Goal: Information Seeking & Learning: Find specific page/section

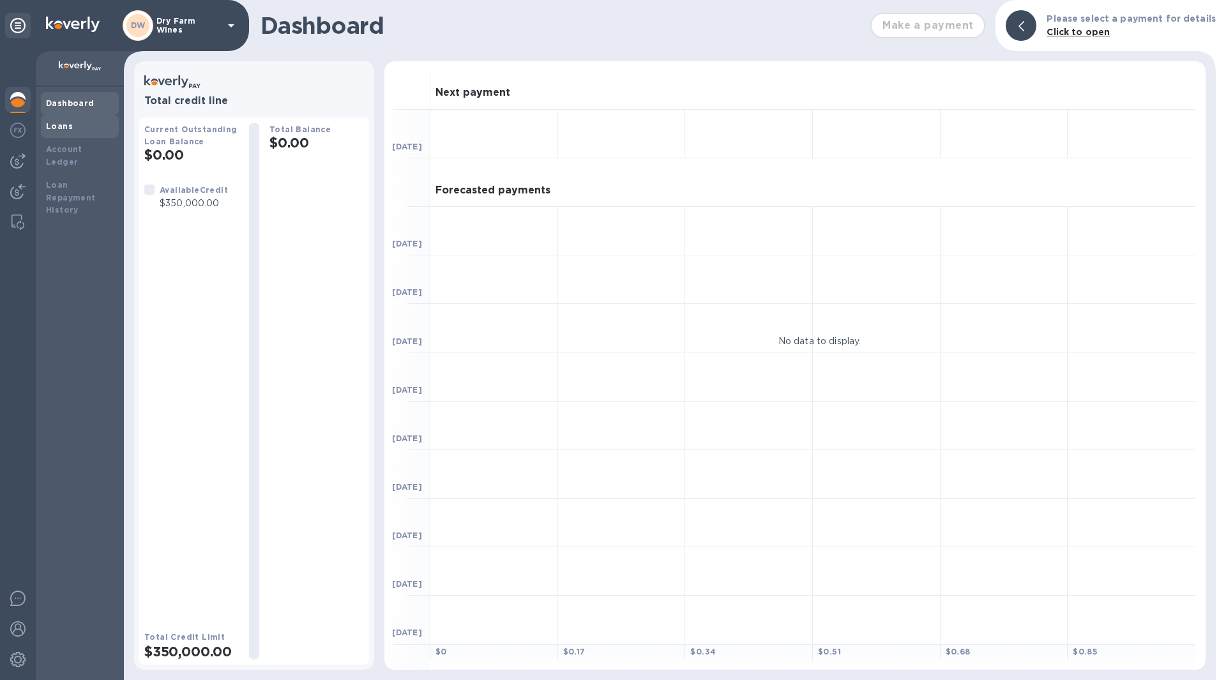
click at [73, 126] on div "Loans" at bounding box center [80, 126] width 68 height 13
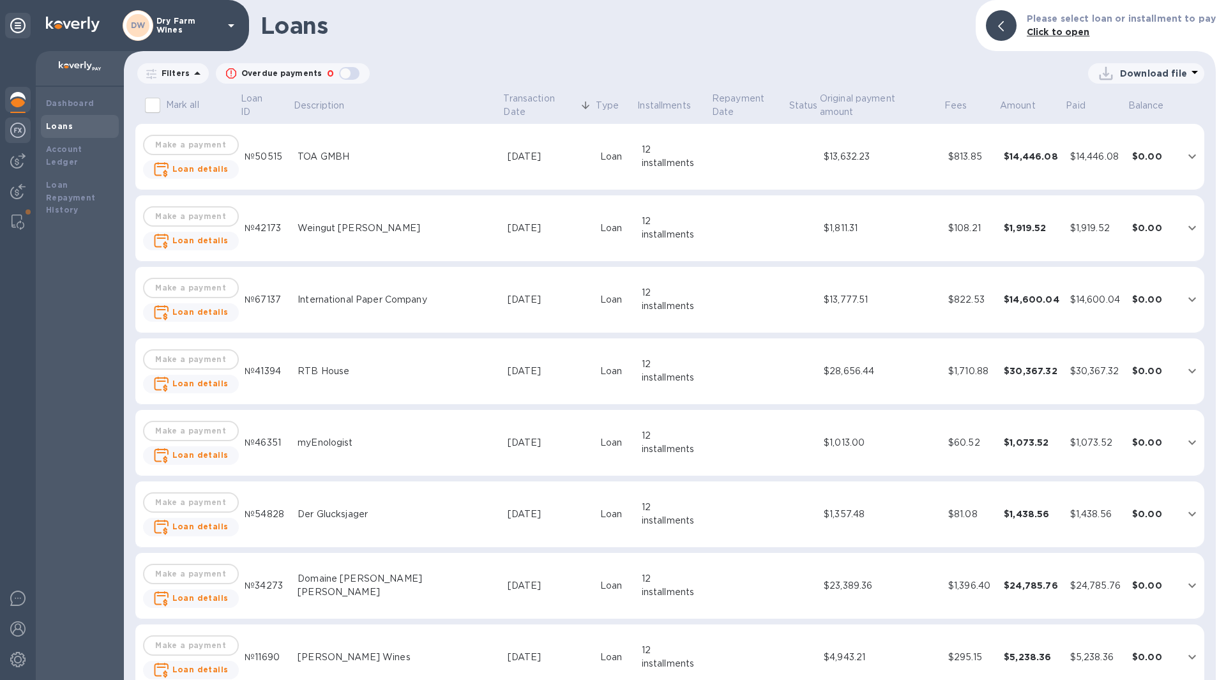
click at [19, 140] on div at bounding box center [18, 131] width 26 height 28
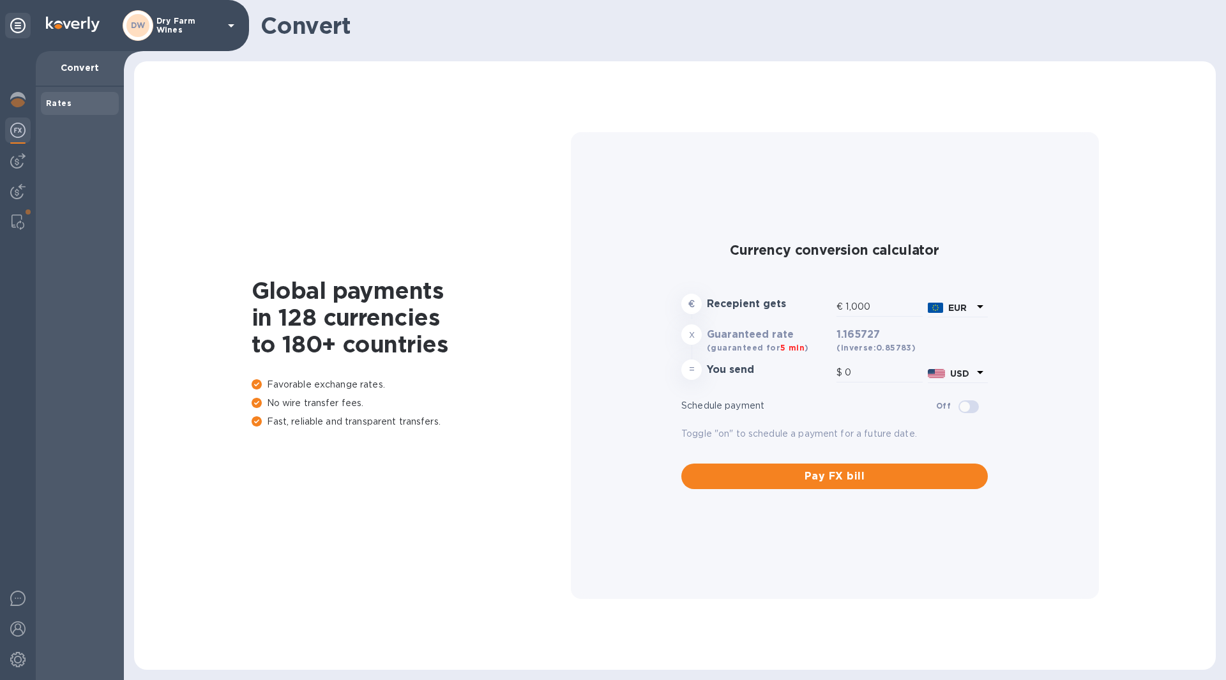
type input "1,165.73"
click at [17, 111] on div at bounding box center [18, 101] width 26 height 28
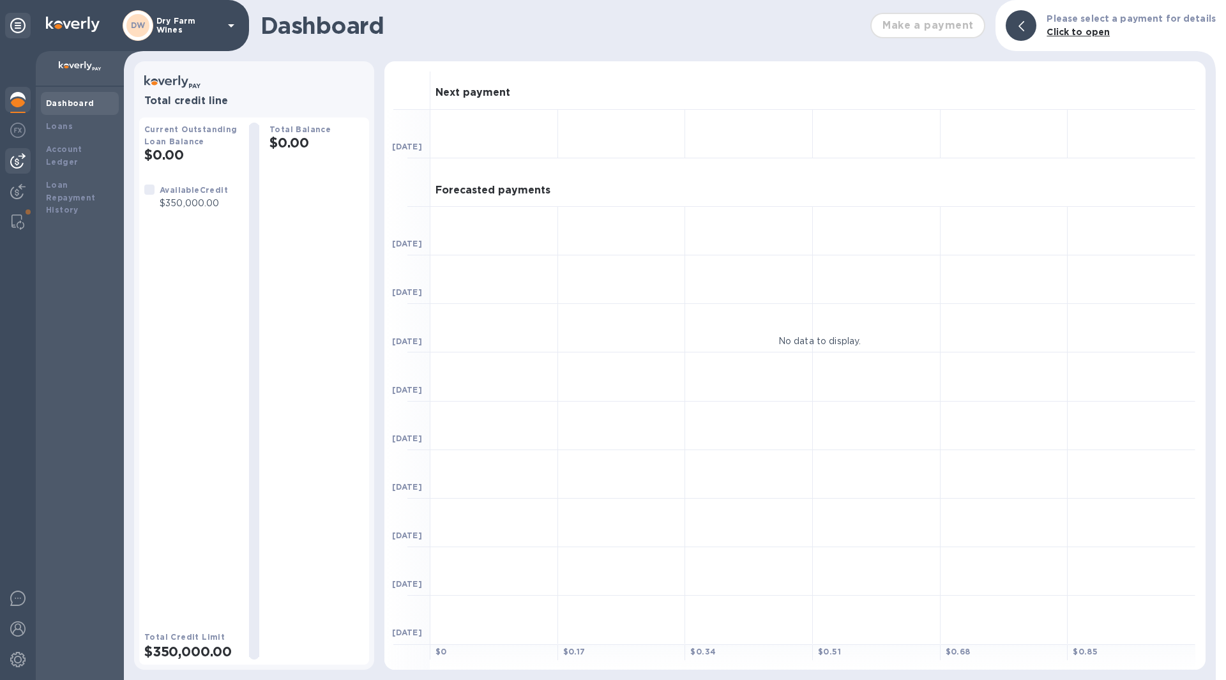
click at [19, 156] on img at bounding box center [17, 160] width 15 height 15
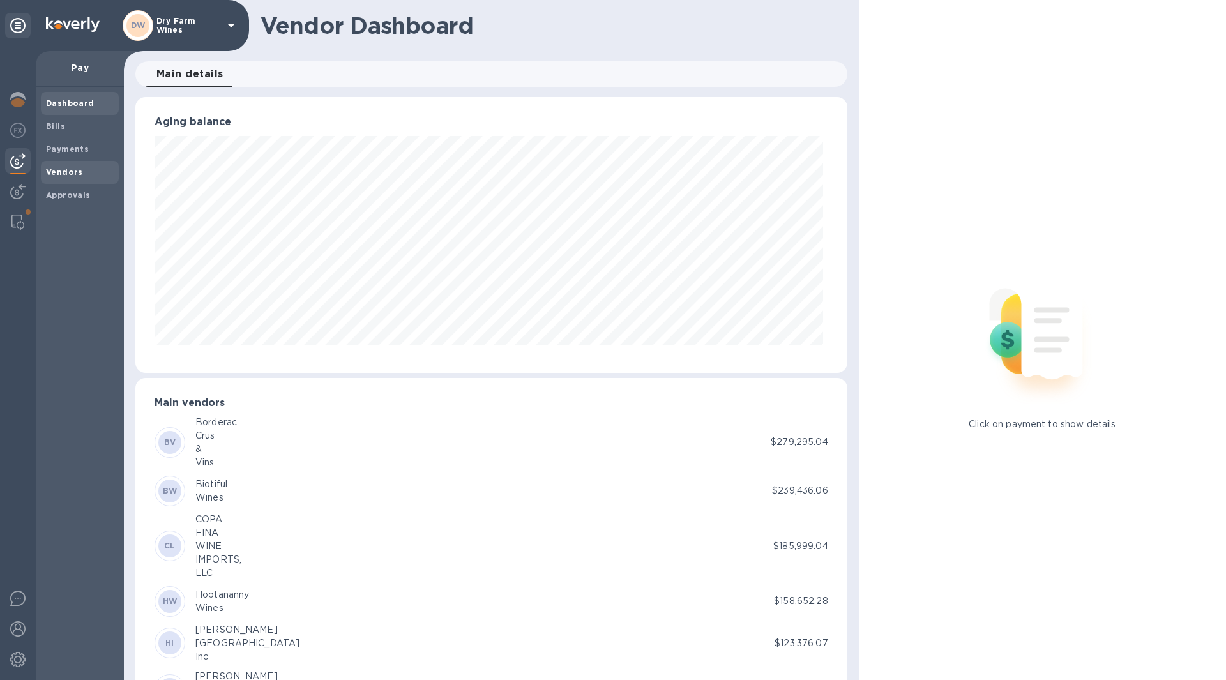
scroll to position [638124, 637694]
click at [73, 170] on b "Vendors" at bounding box center [64, 172] width 37 height 10
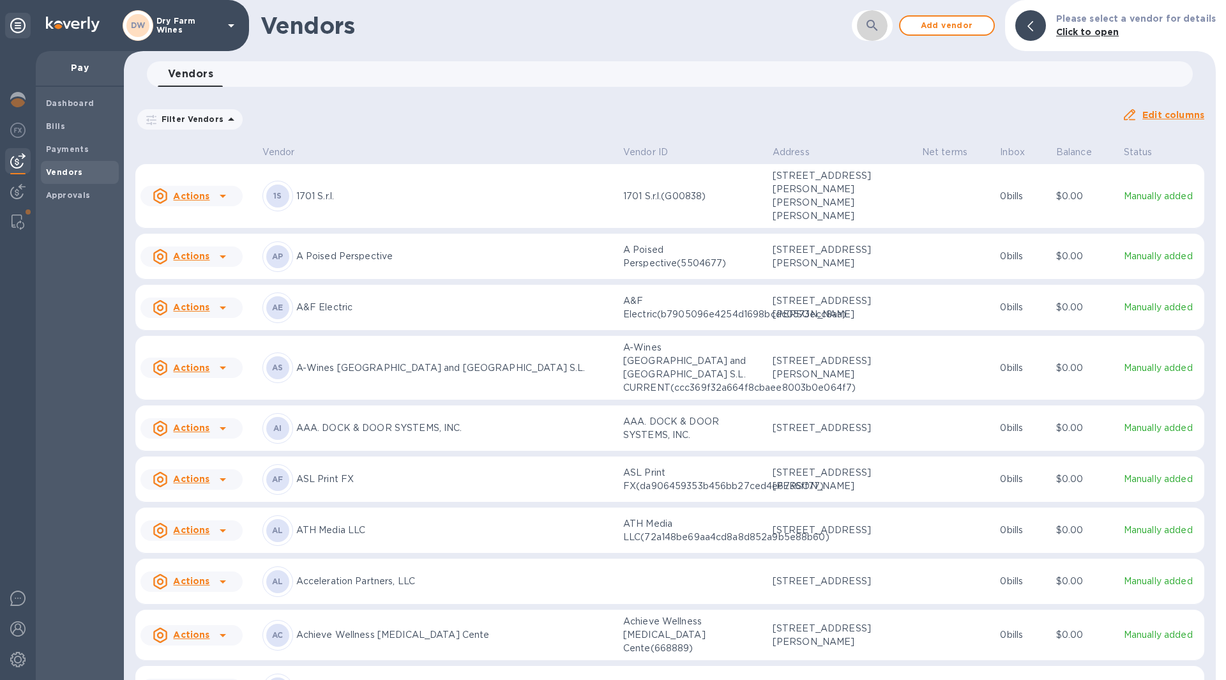
click at [877, 27] on icon "button" at bounding box center [871, 25] width 11 height 11
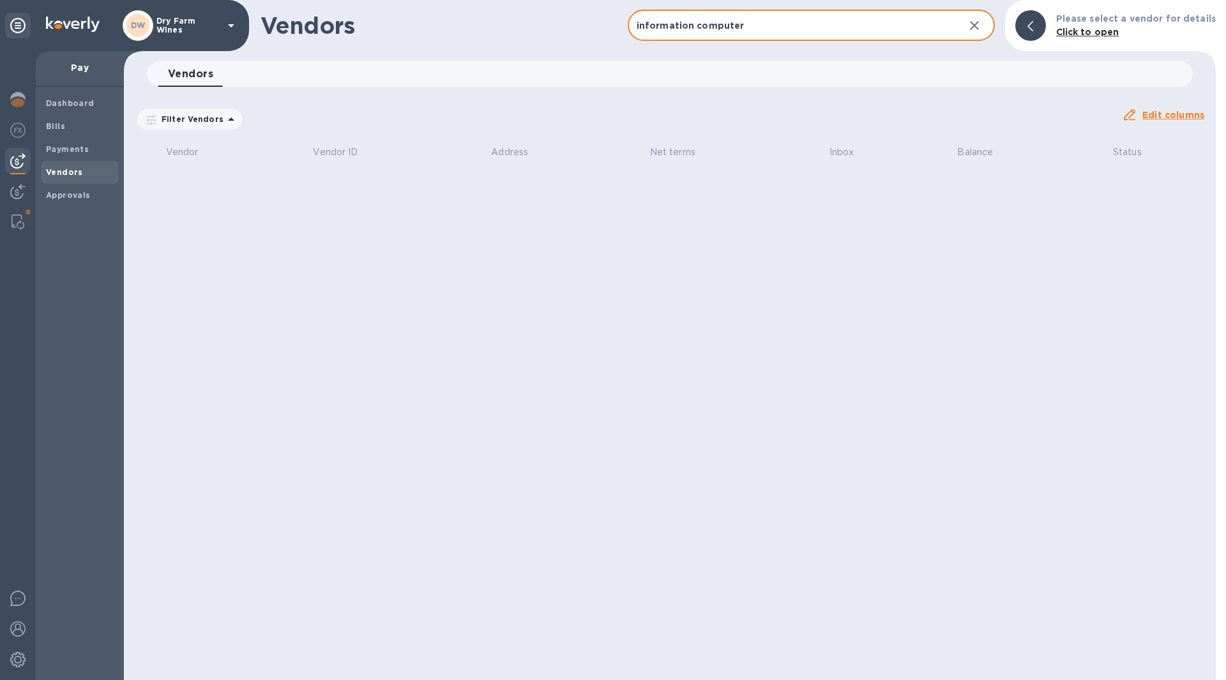
click at [811, 14] on input "information computer" at bounding box center [791, 25] width 326 height 31
click at [809, 14] on input "information computer" at bounding box center [791, 25] width 326 height 31
drag, startPoint x: 809, startPoint y: 14, endPoint x: 797, endPoint y: 22, distance: 14.3
click at [809, 14] on input "information computer" at bounding box center [791, 25] width 326 height 31
click at [796, 22] on input "information computer" at bounding box center [791, 25] width 326 height 31
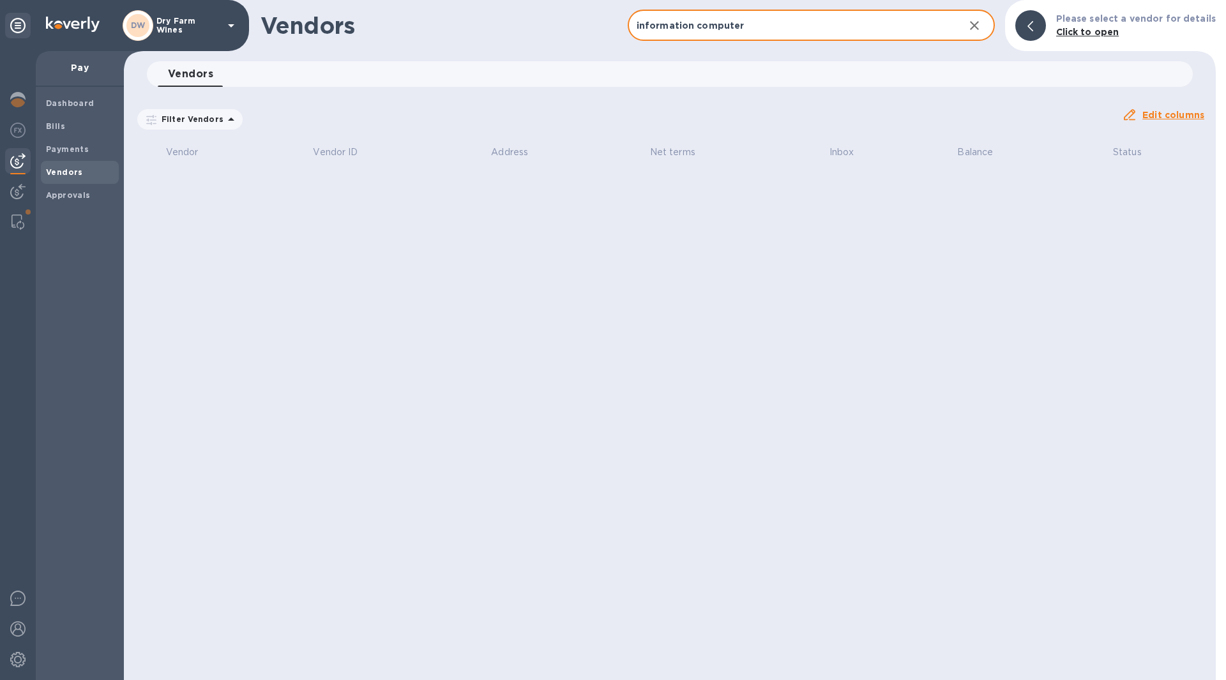
click at [795, 22] on input "information computer" at bounding box center [791, 25] width 326 height 31
drag, startPoint x: 954, startPoint y: 29, endPoint x: 505, endPoint y: 58, distance: 449.7
click at [505, 58] on div "Vendors information computer ​ Add vendor Please select a vendor for details Cl…" at bounding box center [670, 340] width 1092 height 680
type input "information computer"
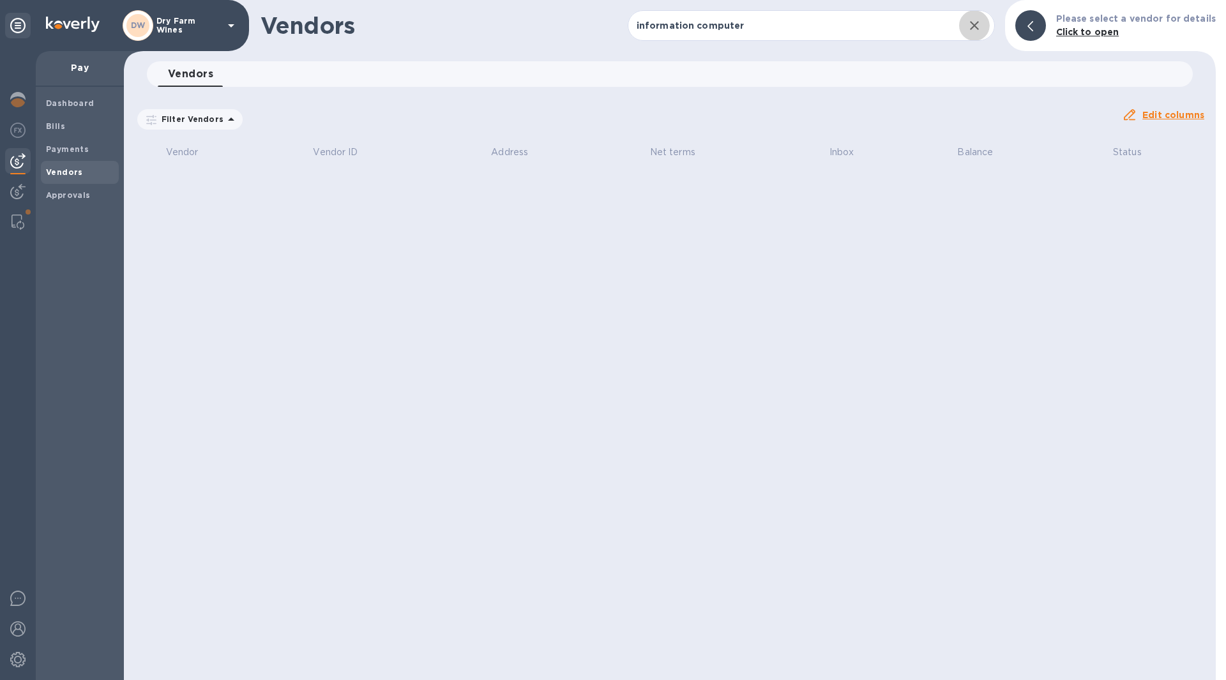
click at [982, 21] on icon "button" at bounding box center [974, 25] width 15 height 15
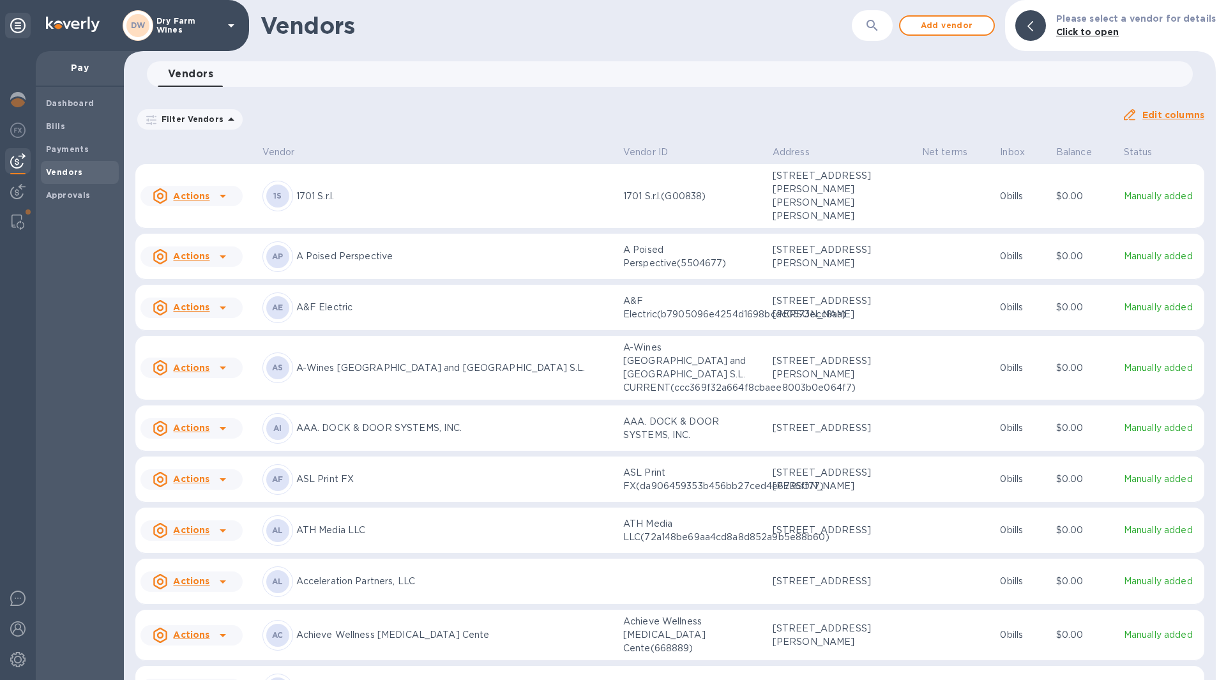
click at [868, 28] on button "button" at bounding box center [872, 25] width 31 height 31
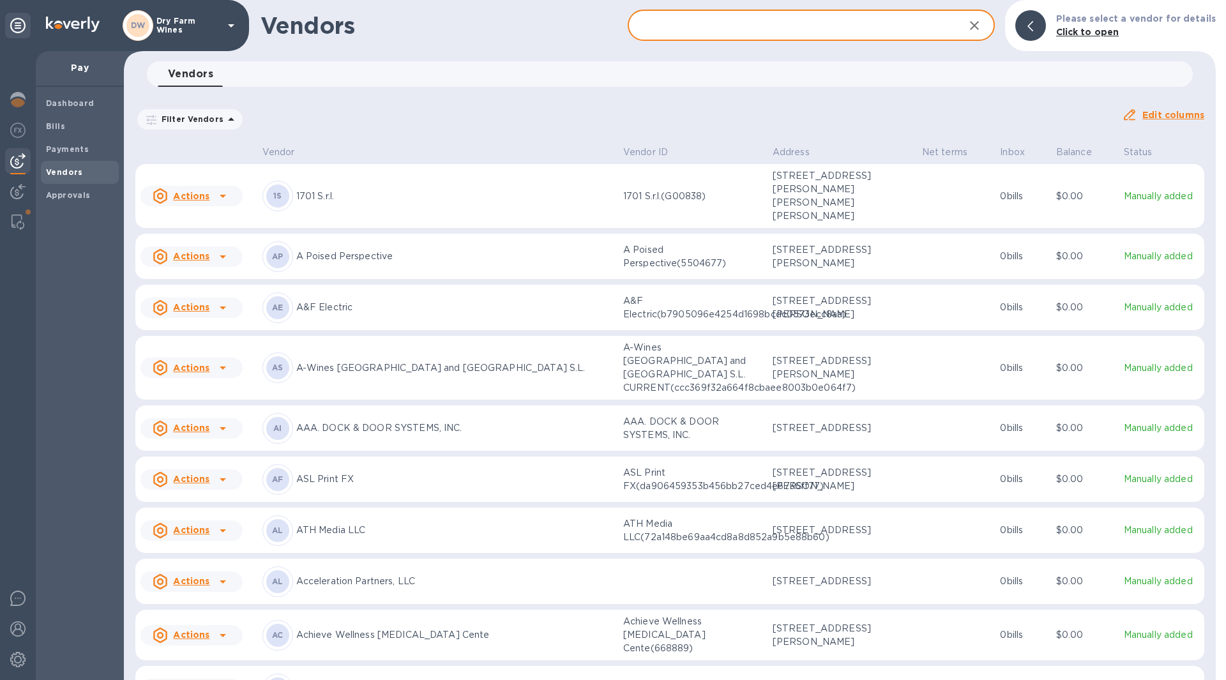
type input "r"
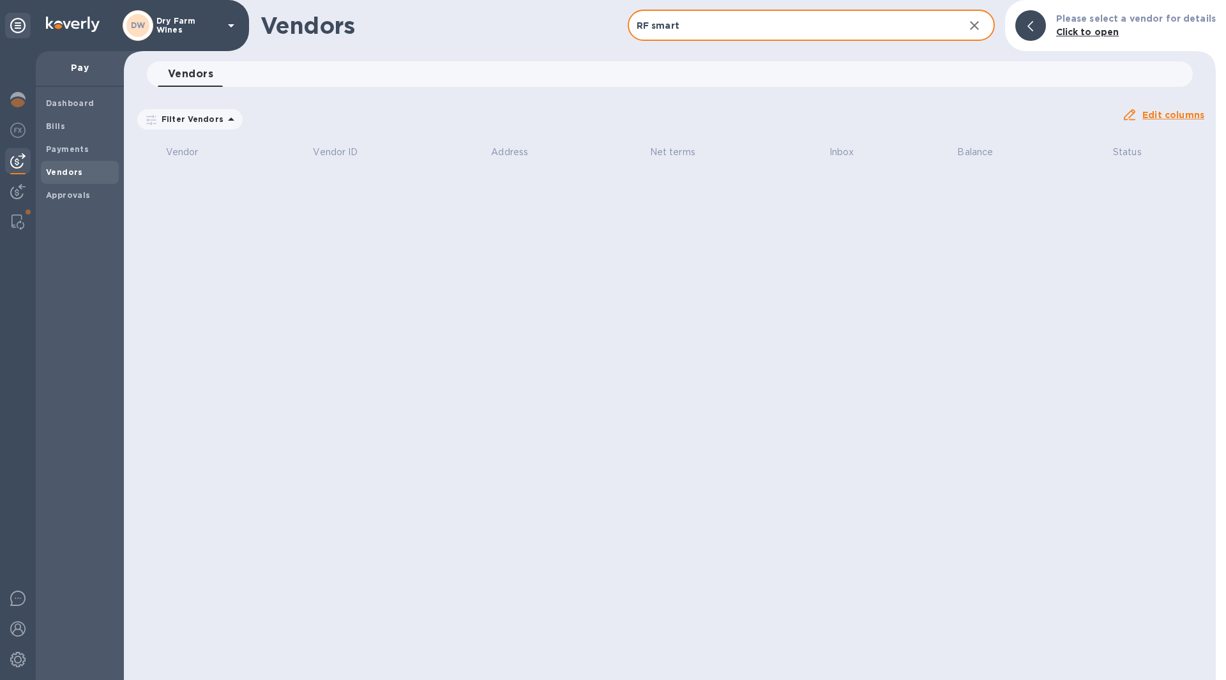
type input "RF smart"
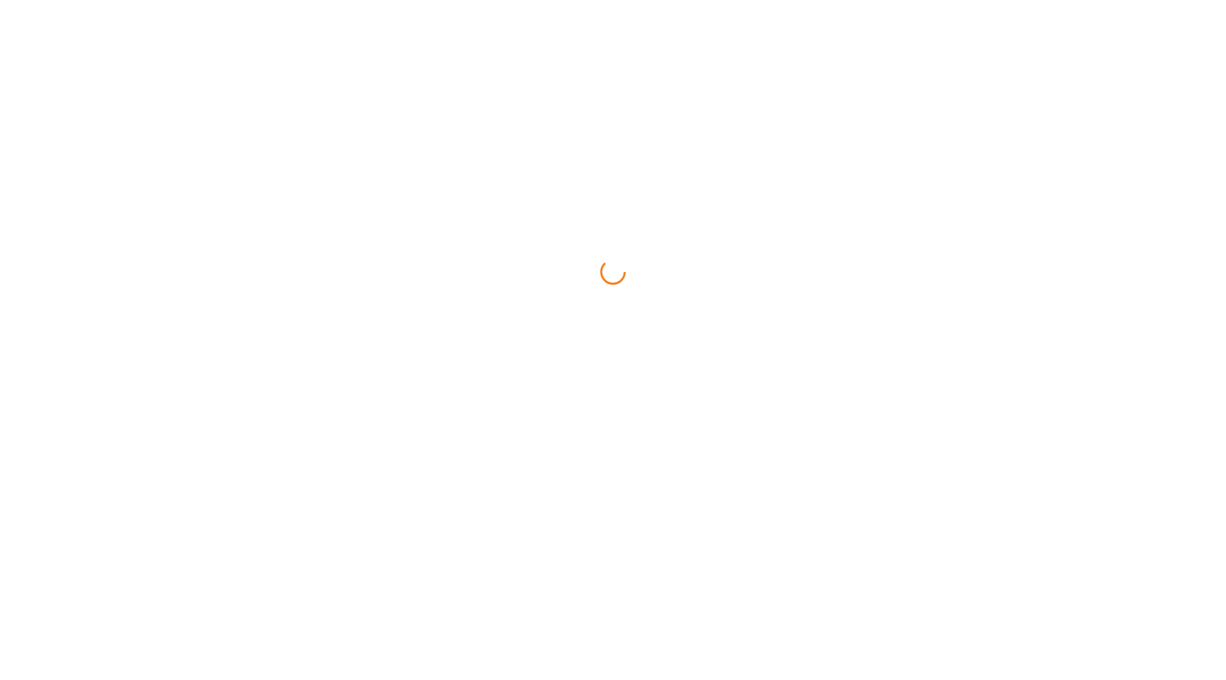
click at [167, 0] on html at bounding box center [613, 0] width 1226 height 0
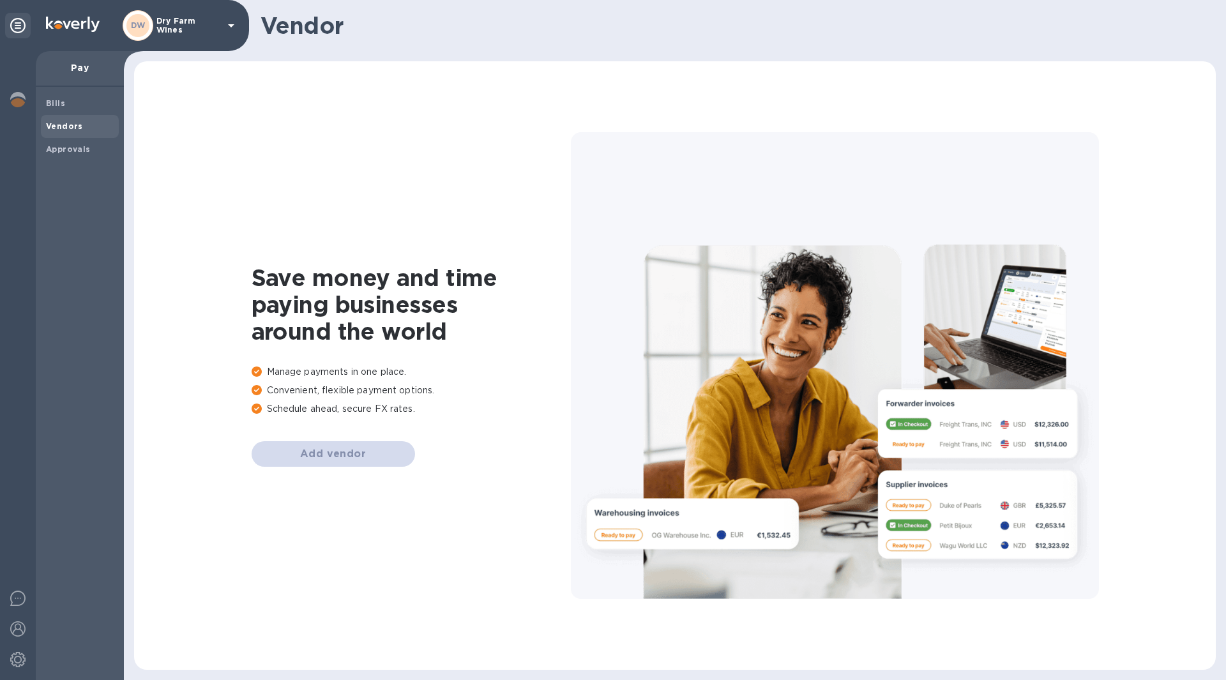
click at [169, 33] on div "DW Dry Farm Wines" at bounding box center [181, 25] width 116 height 31
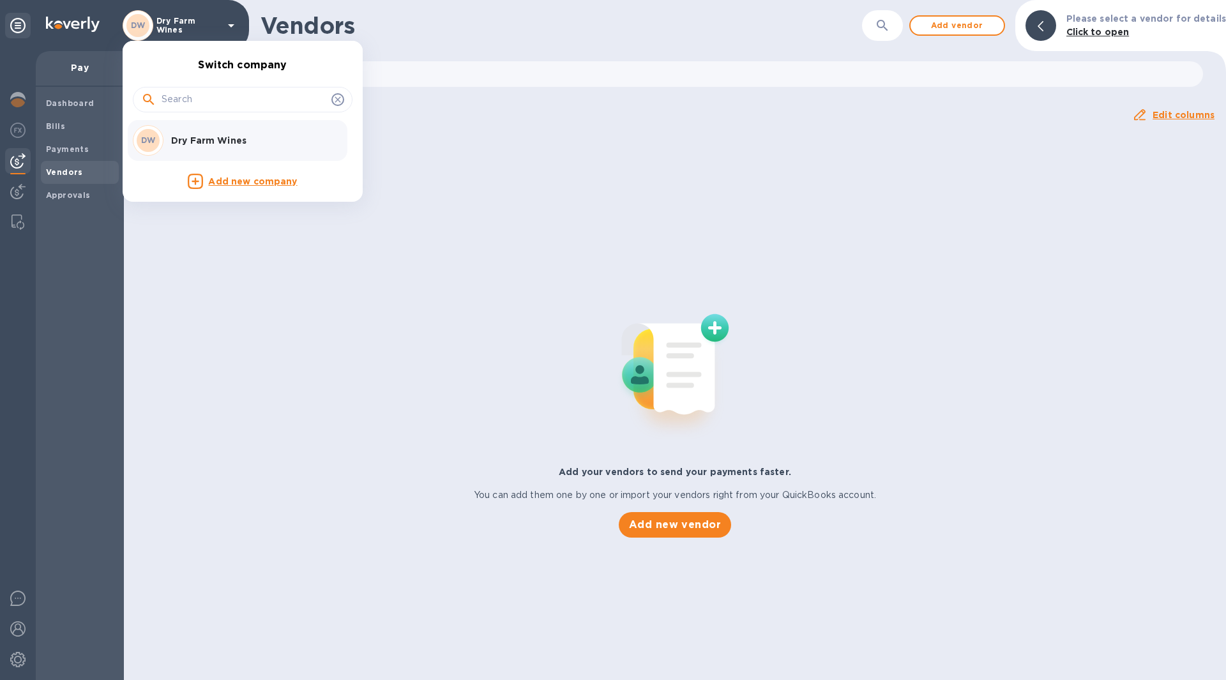
click at [209, 146] on p "Dry Farm Wines" at bounding box center [251, 140] width 161 height 13
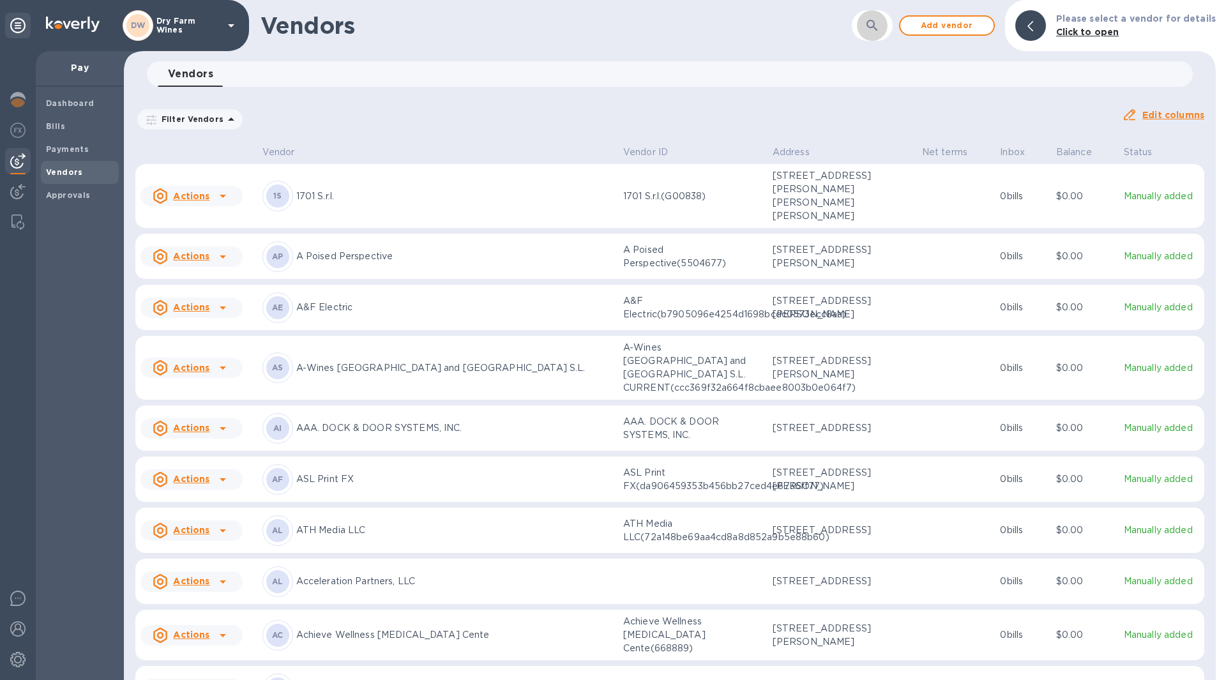
click at [879, 16] on button "button" at bounding box center [872, 25] width 31 height 31
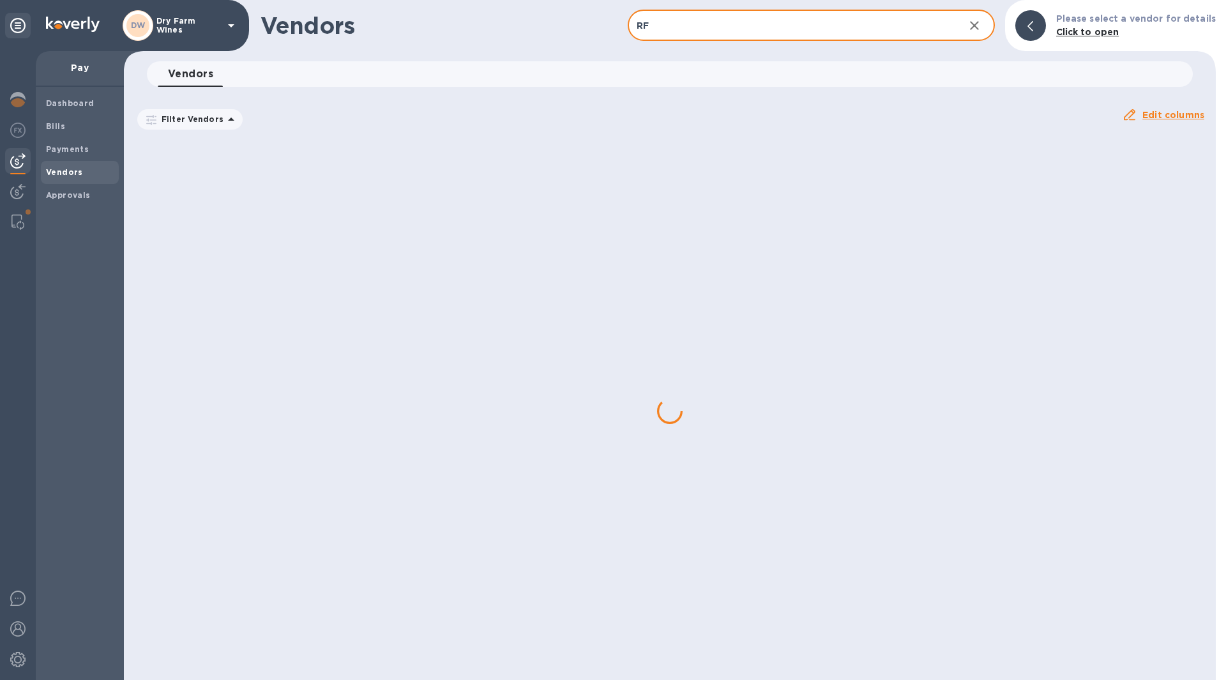
type input "R"
type input "a"
type input "n"
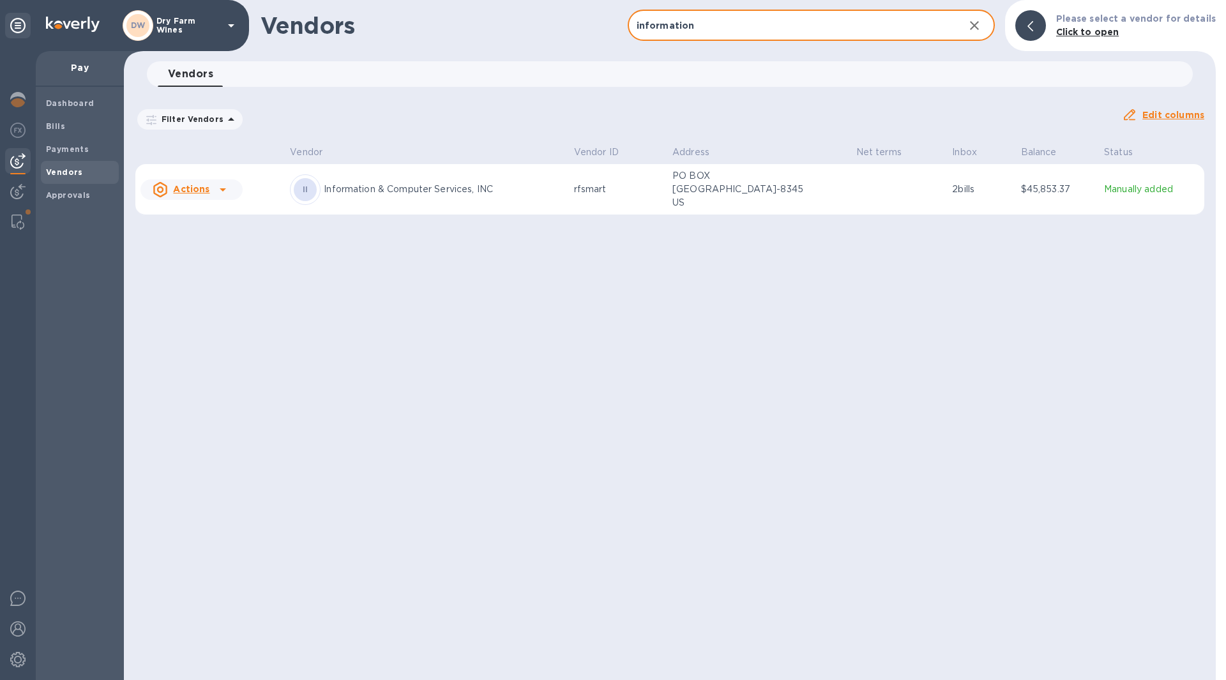
type input "information"
click at [446, 200] on div "II Information & Computer Services, INC" at bounding box center [426, 189] width 273 height 31
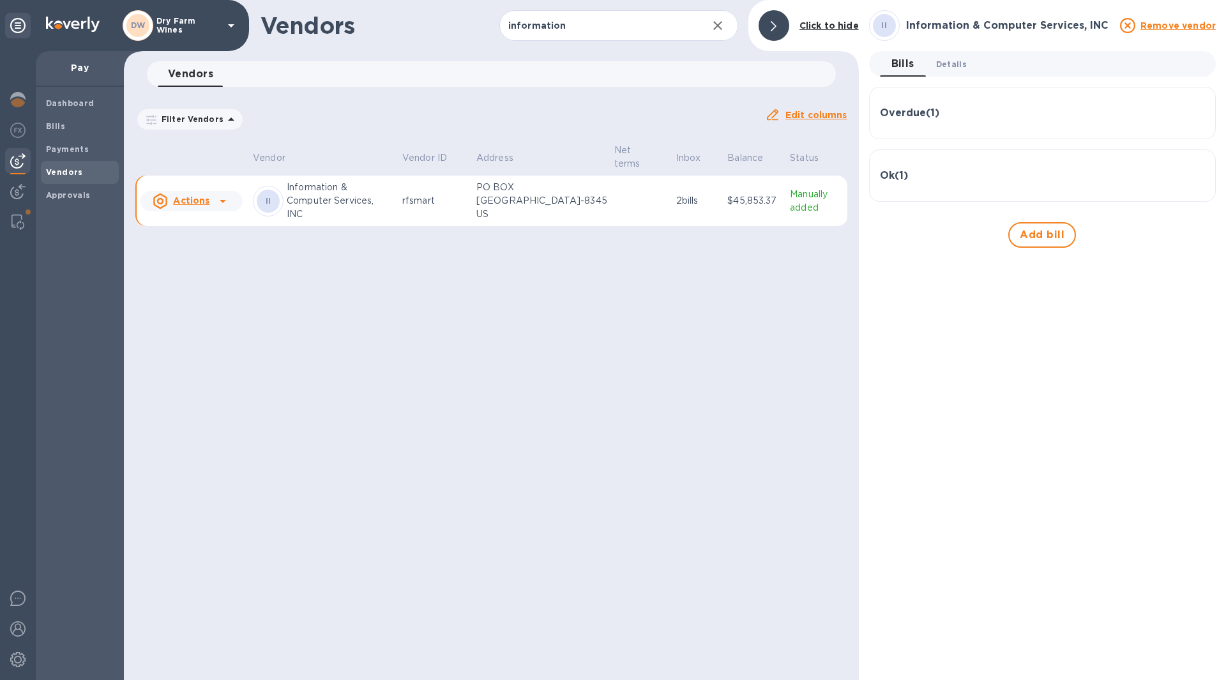
click at [956, 69] on span "Details 0" at bounding box center [951, 63] width 31 height 13
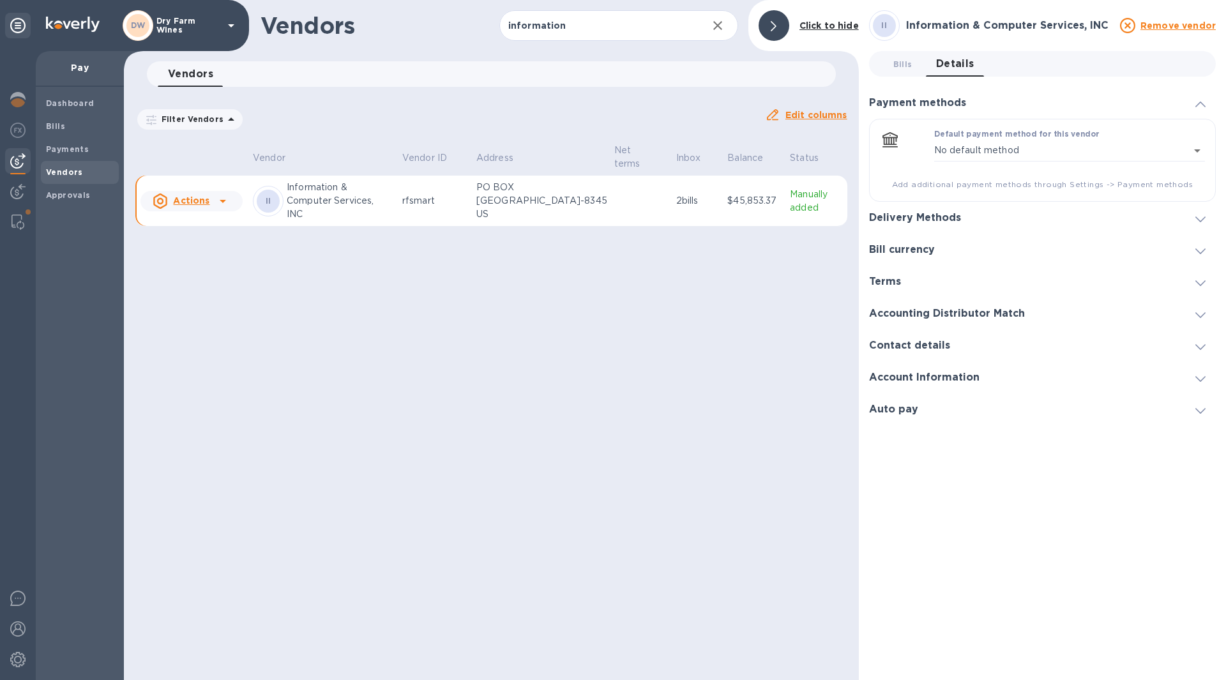
click at [949, 377] on h3 "Account Information" at bounding box center [924, 378] width 110 height 12
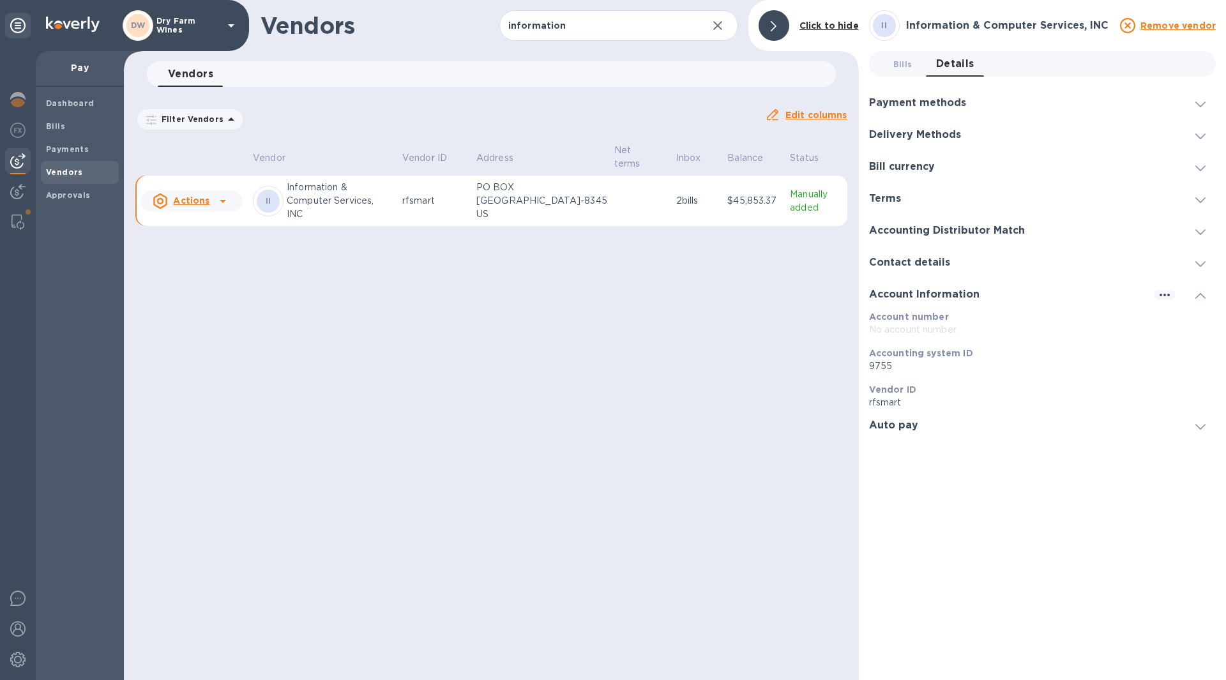
click at [965, 102] on div "Payment methods" at bounding box center [922, 103] width 107 height 12
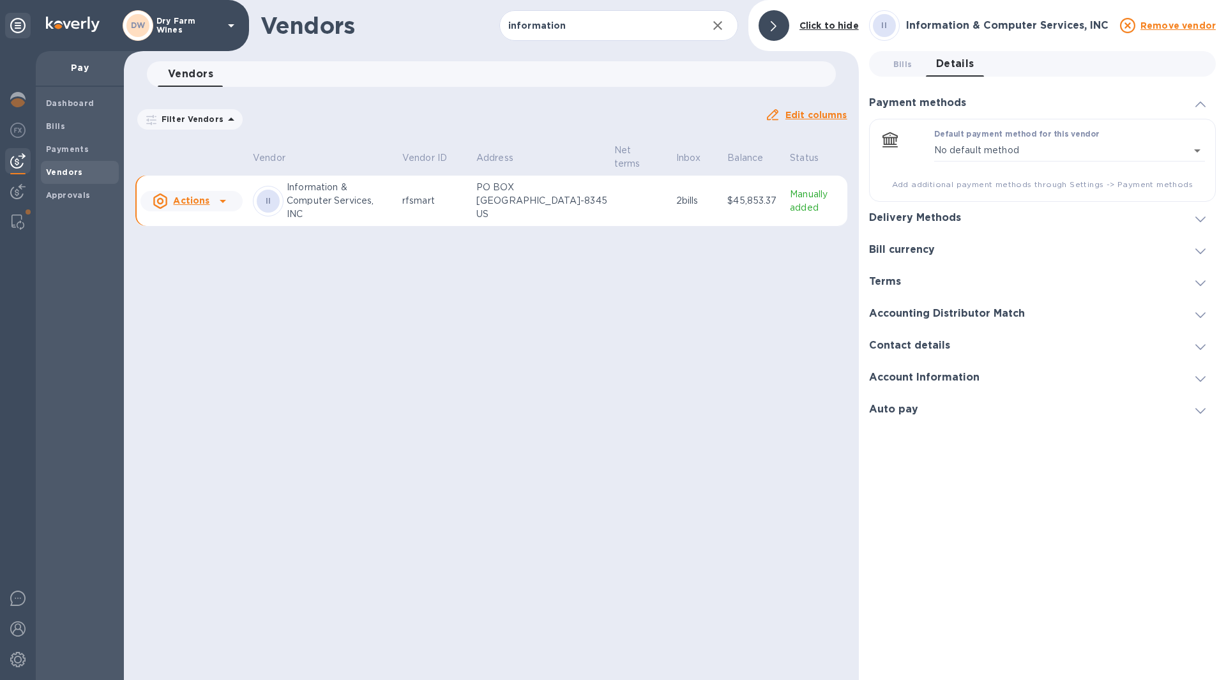
click at [1198, 213] on span at bounding box center [1200, 218] width 10 height 12
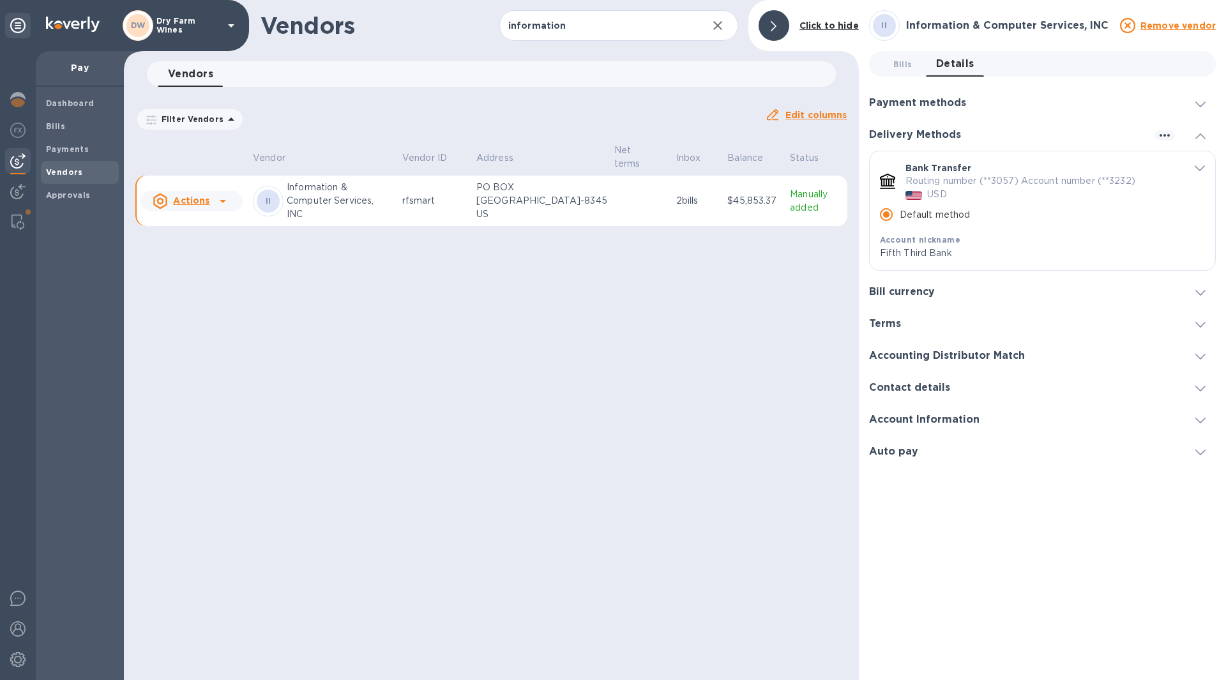
click at [1204, 167] on icon "default-method" at bounding box center [1199, 168] width 10 height 6
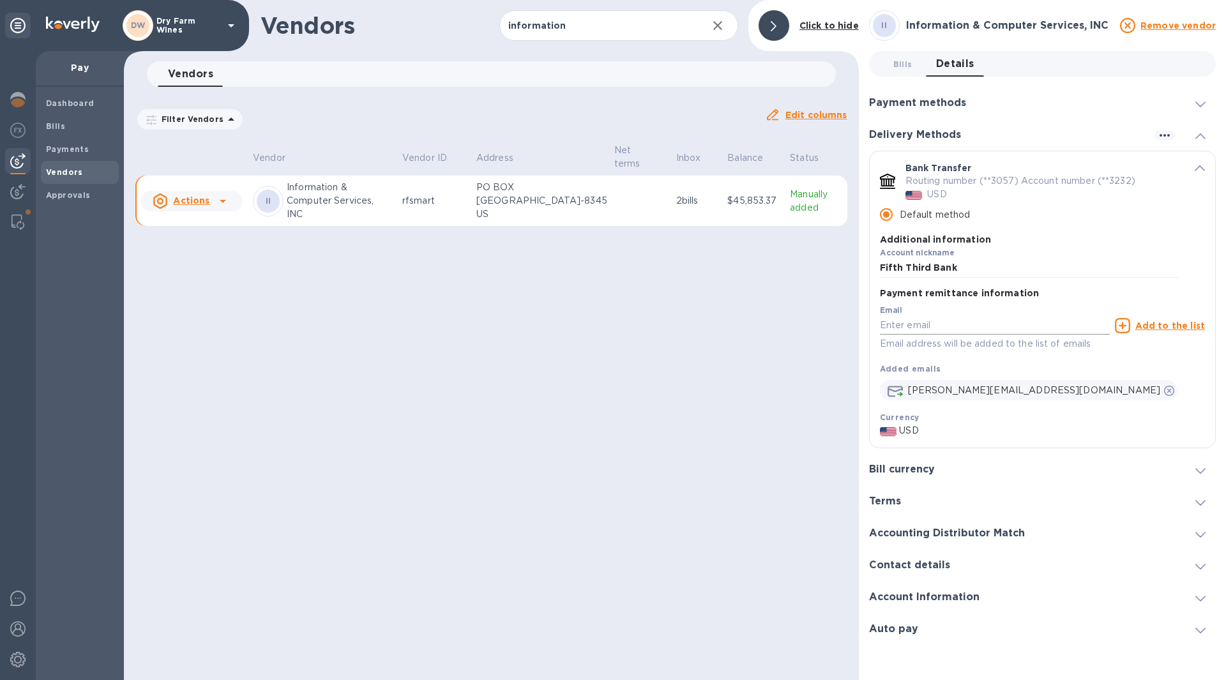
click at [986, 333] on input "default-method" at bounding box center [995, 325] width 230 height 19
paste input "Angela.London@rfsmart.com"
type input "Angela.London@rfsmart.com"
click at [1145, 325] on u "Add to the list" at bounding box center [1170, 325] width 70 height 10
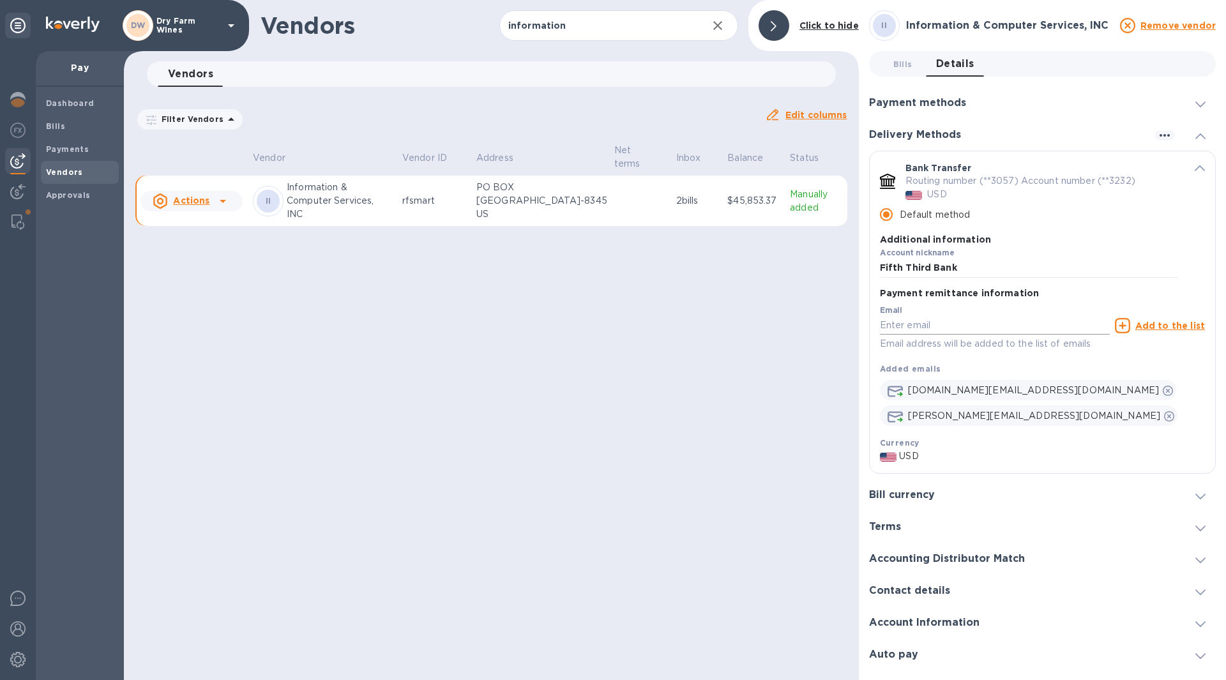
click at [915, 326] on input "default-method" at bounding box center [995, 325] width 230 height 19
paste input "ar@rfsmart.com"
type input "ar@rfsmart.com"
click at [1187, 329] on u "Add to the list" at bounding box center [1170, 325] width 70 height 10
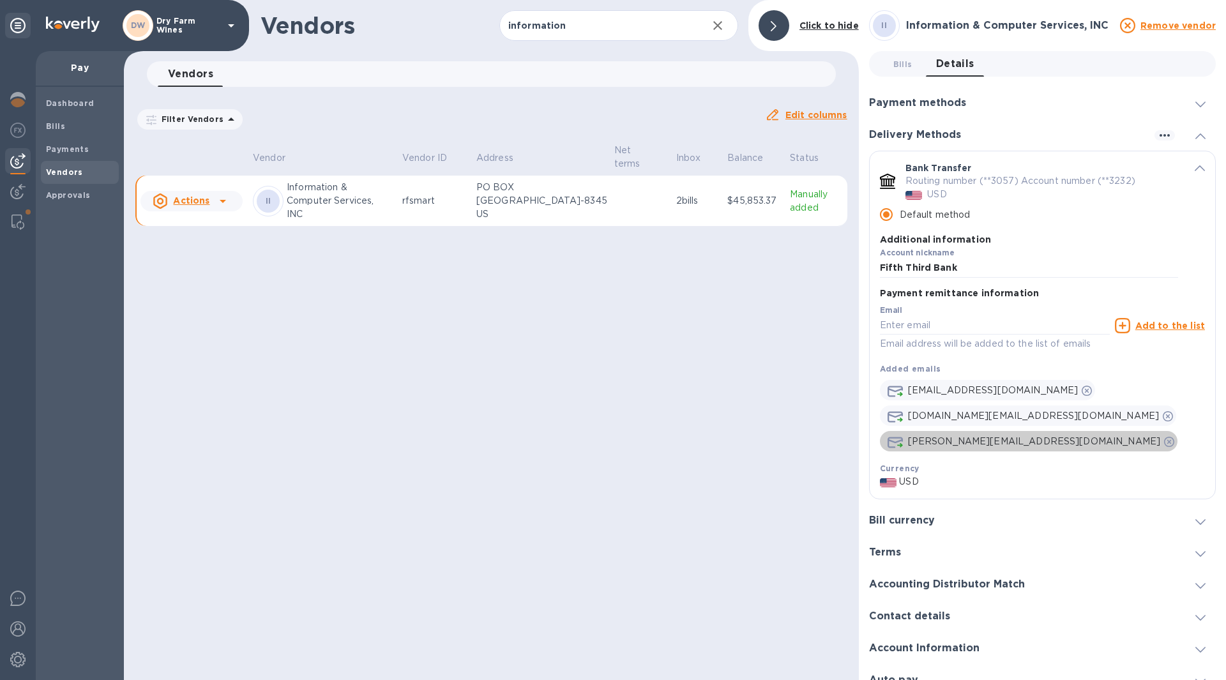
click at [1164, 437] on icon "default-method" at bounding box center [1169, 442] width 10 height 10
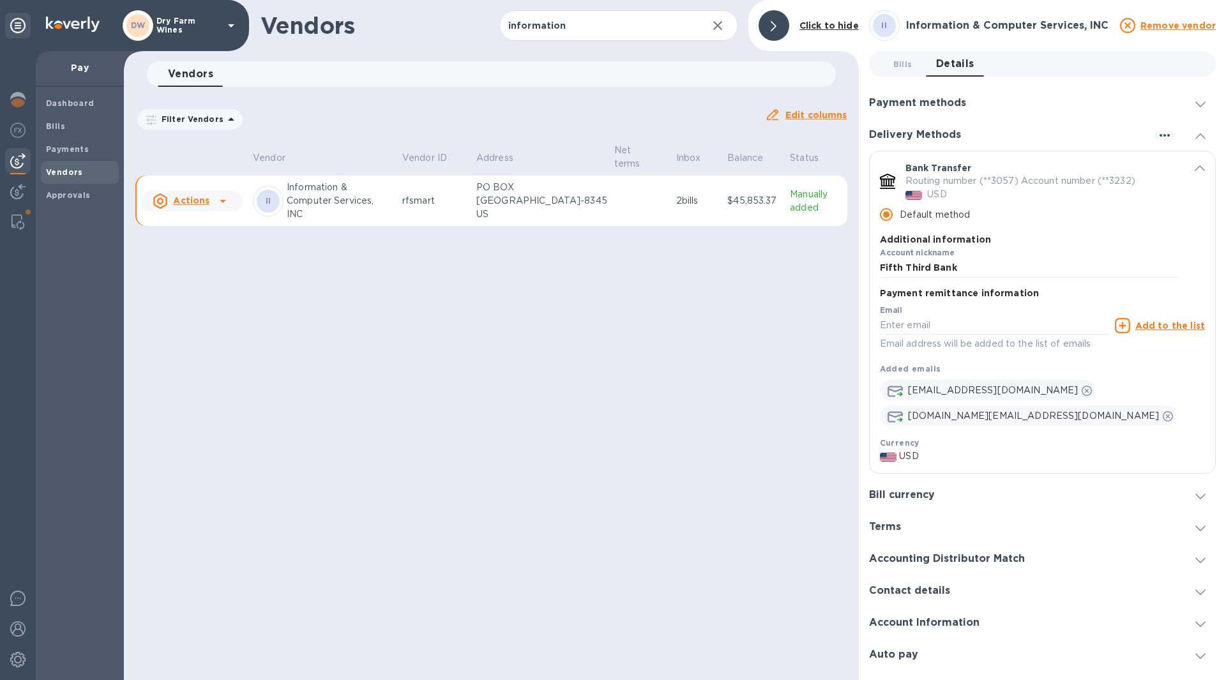
click at [809, 359] on div "Vendors information ​ Add vendor Click to hide Vendors 0 Filter Vendors Auto pa…" at bounding box center [491, 340] width 735 height 680
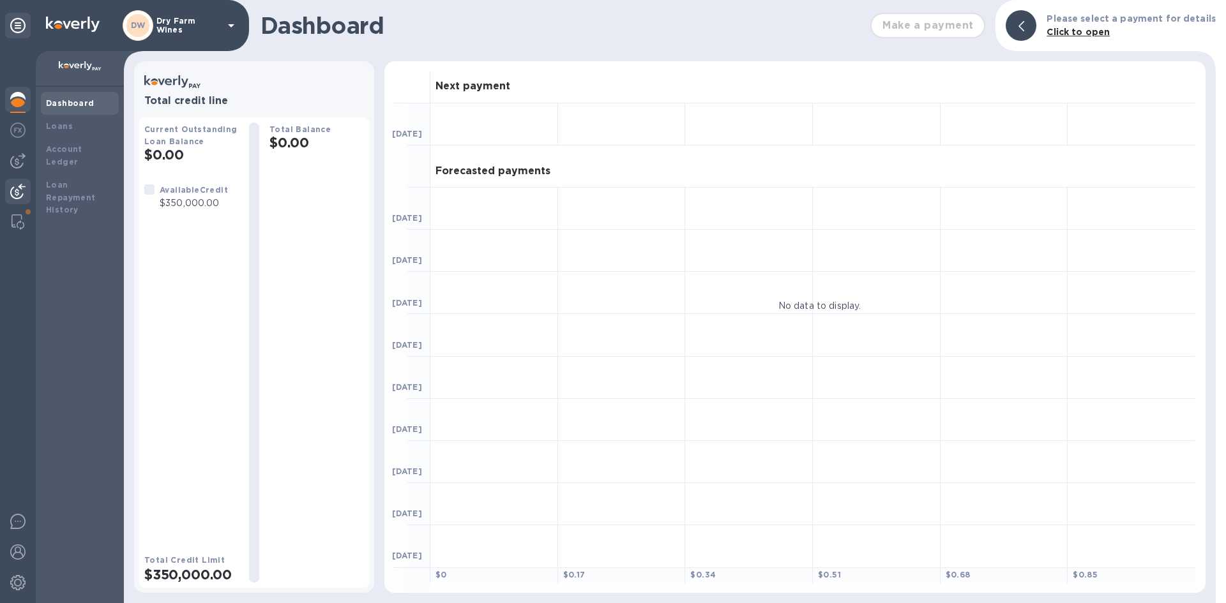
click at [24, 184] on img at bounding box center [17, 191] width 15 height 15
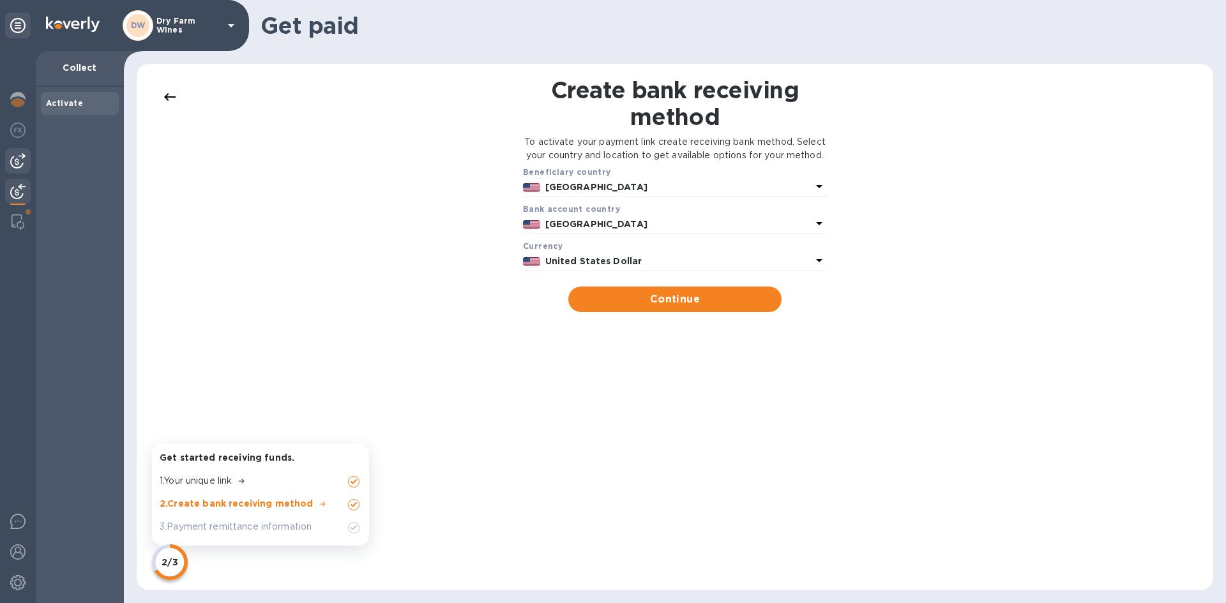
click at [22, 153] on img at bounding box center [17, 160] width 15 height 15
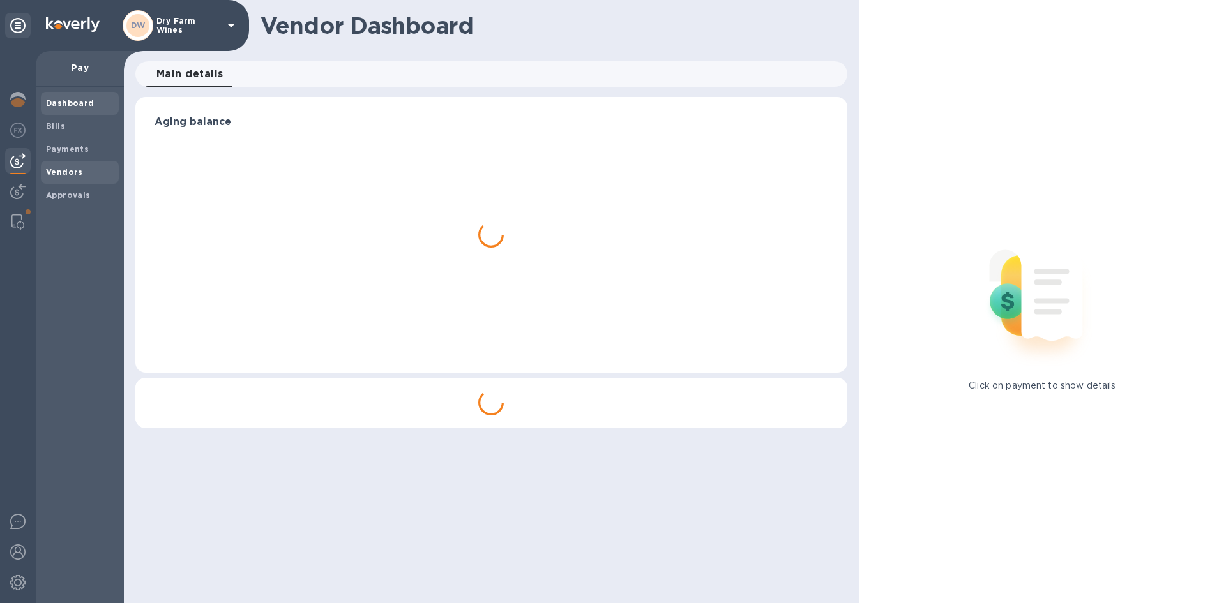
click at [55, 179] on div "Vendors" at bounding box center [80, 172] width 78 height 23
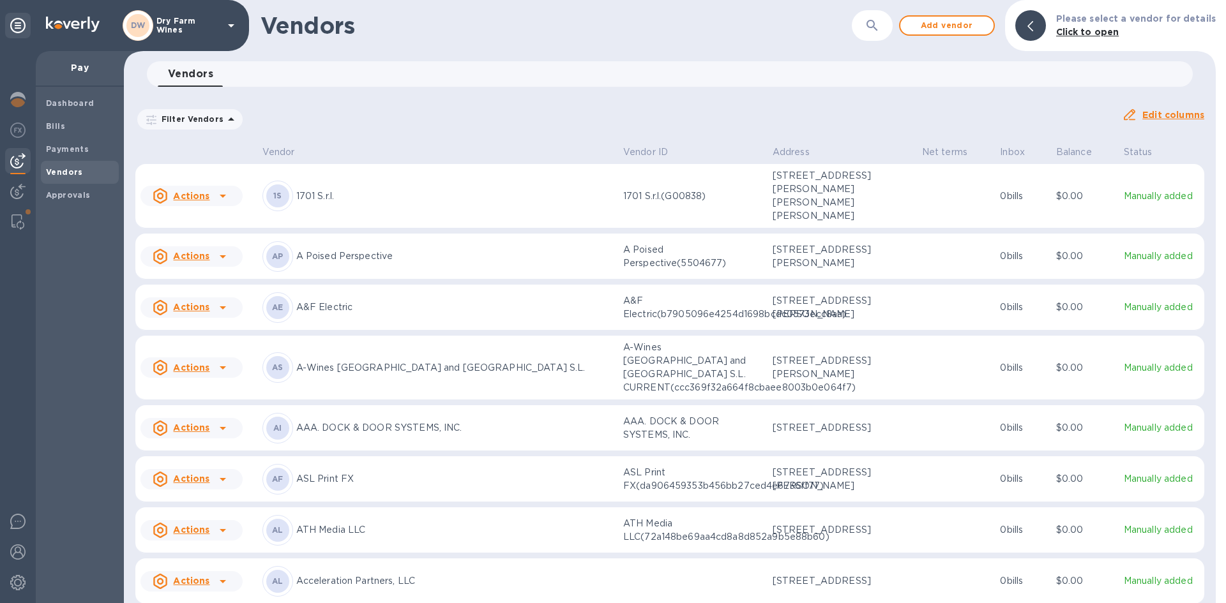
click at [880, 24] on icon "button" at bounding box center [871, 25] width 15 height 15
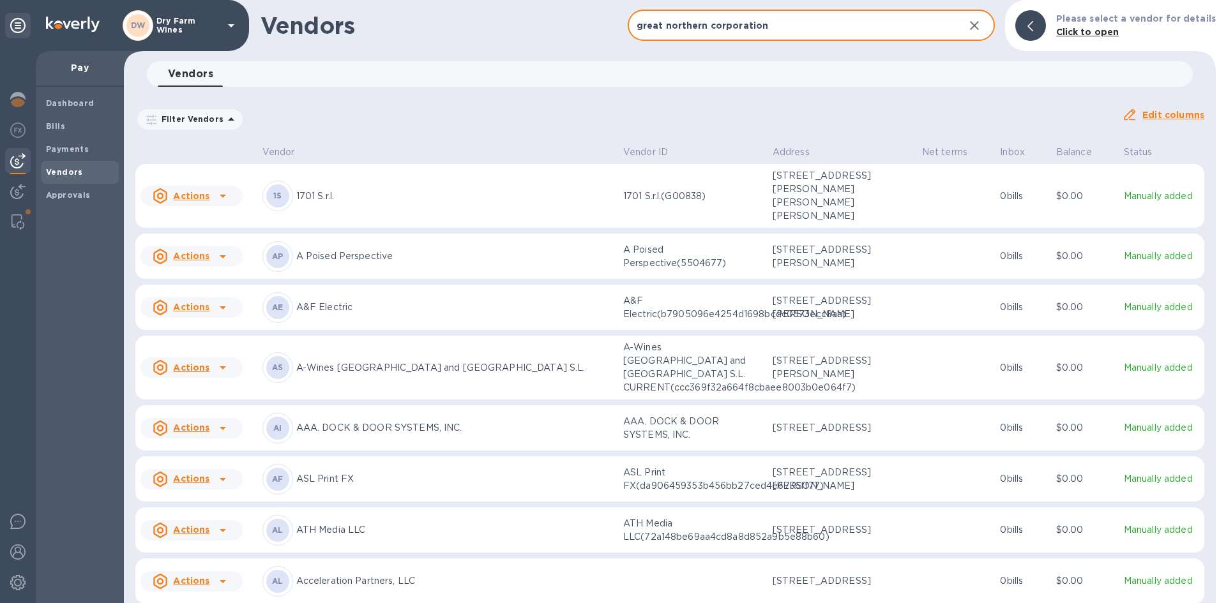
type input "great northern corporation"
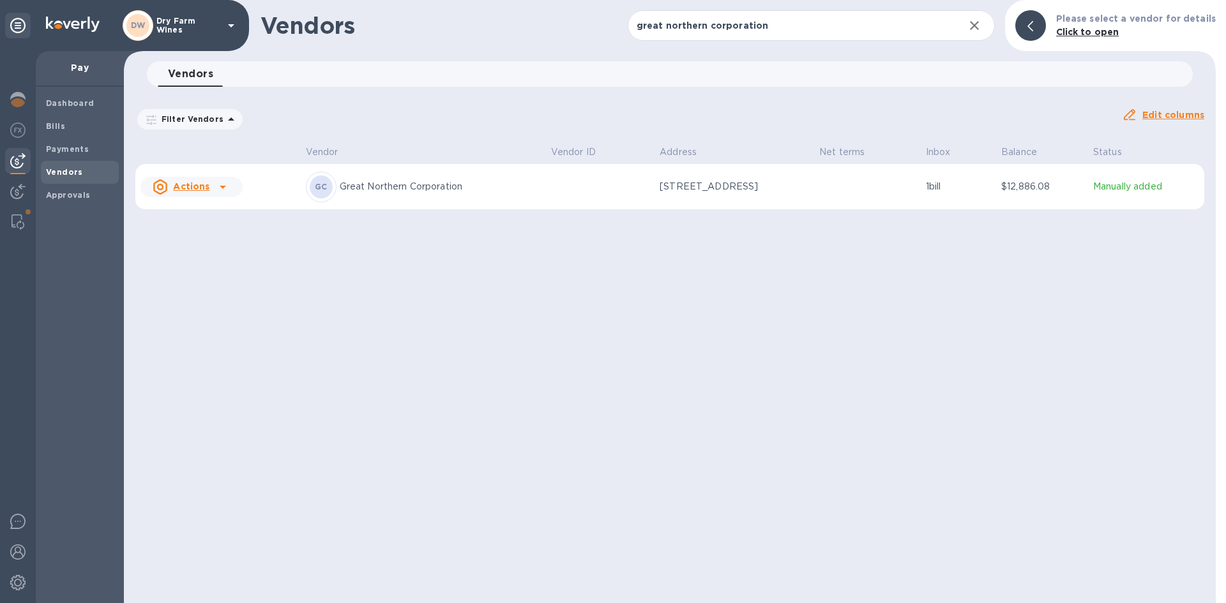
click at [403, 186] on p "Great Northern Corporation" at bounding box center [440, 186] width 201 height 13
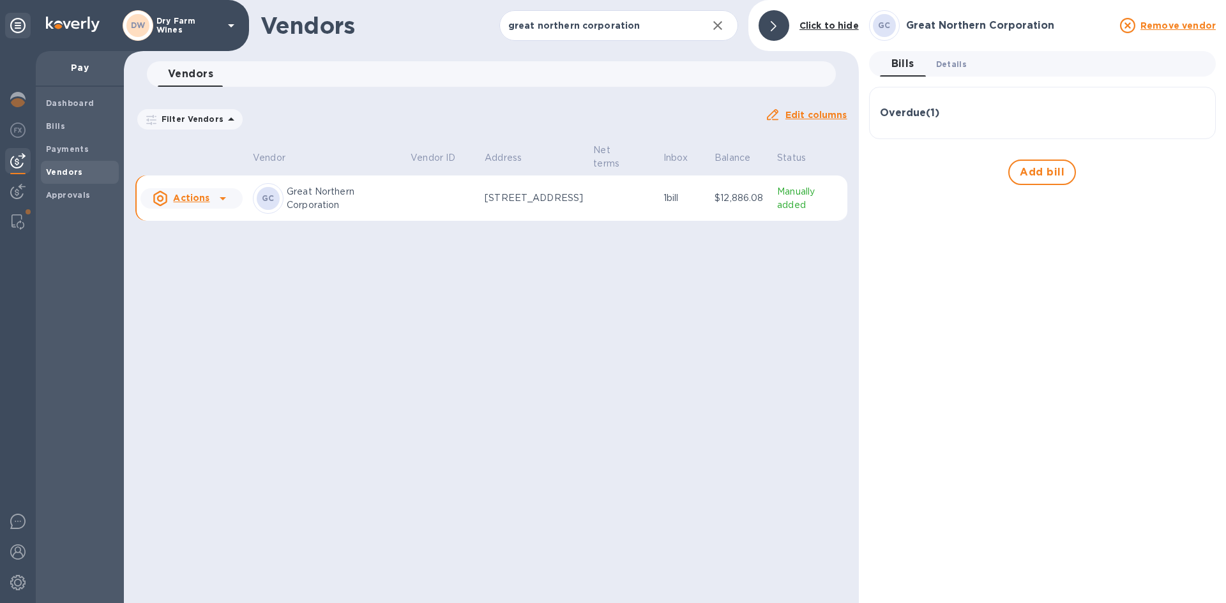
click at [952, 75] on button "Details 0" at bounding box center [951, 64] width 51 height 26
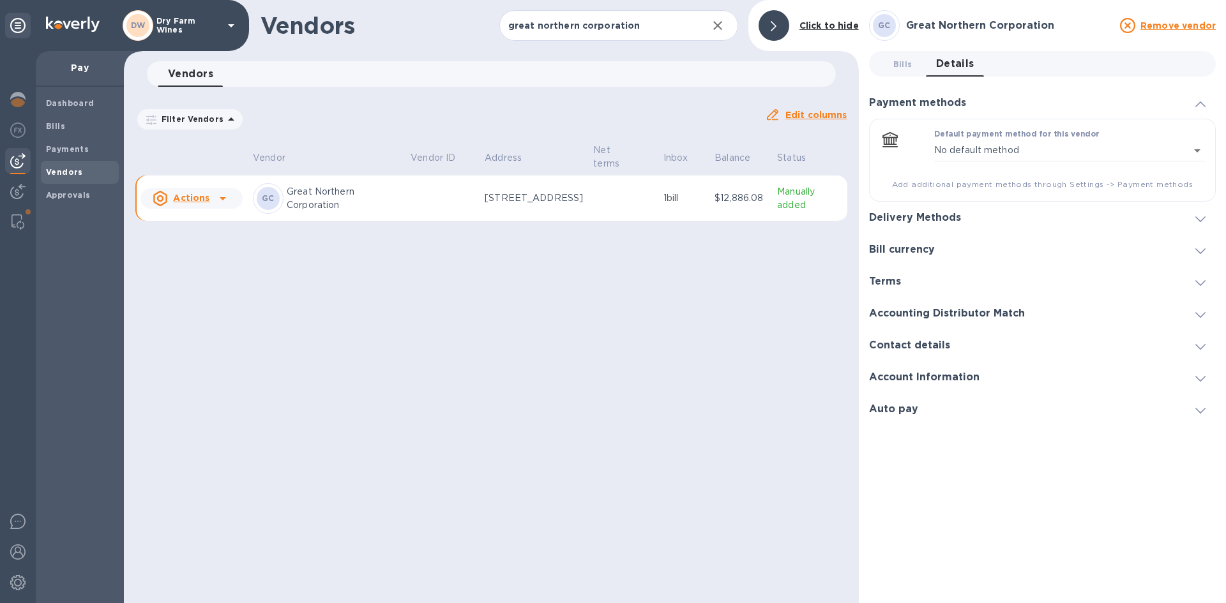
click at [1197, 225] on div "Delivery Methods" at bounding box center [1042, 218] width 347 height 32
